Goal: Navigation & Orientation: Find specific page/section

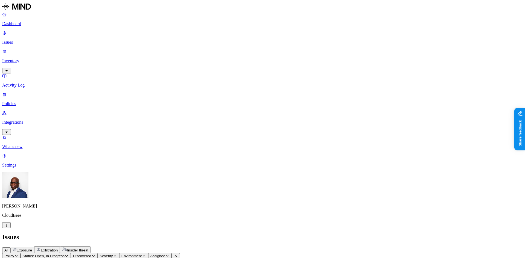
click at [21, 40] on p "Issues" at bounding box center [262, 42] width 521 height 5
click at [22, 22] on p "Dashboard" at bounding box center [262, 23] width 521 height 5
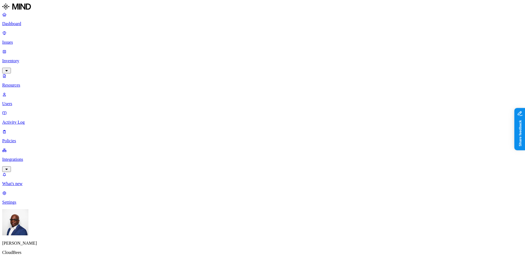
scroll to position [55, 0]
click at [24, 101] on p "Users" at bounding box center [262, 103] width 521 height 5
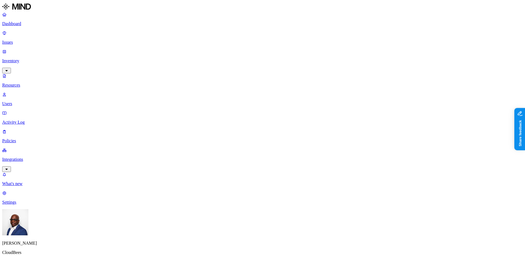
click at [25, 83] on p "Resources" at bounding box center [262, 85] width 521 height 5
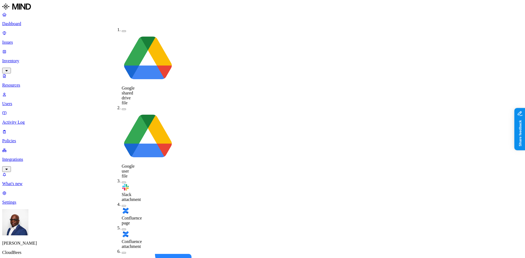
click at [122, 202] on div "Confluence page" at bounding box center [122, 214] width 0 height 24
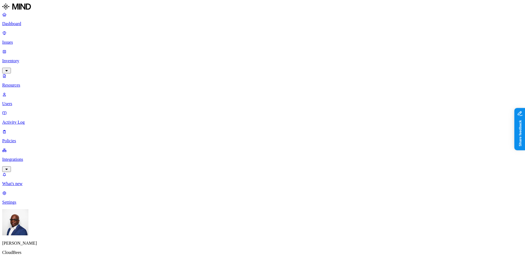
click at [21, 21] on link "Dashboard" at bounding box center [262, 19] width 521 height 14
